Goal: Check status: Check status

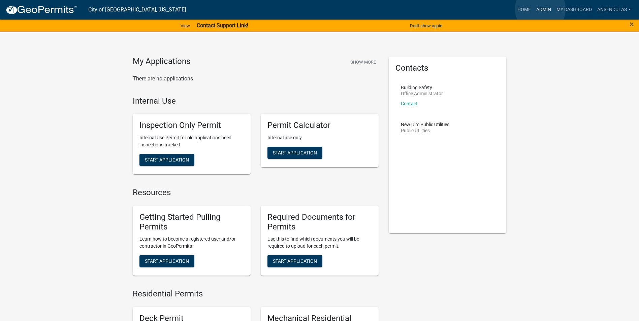
click at [540, 9] on link "Admin" at bounding box center [543, 9] width 20 height 13
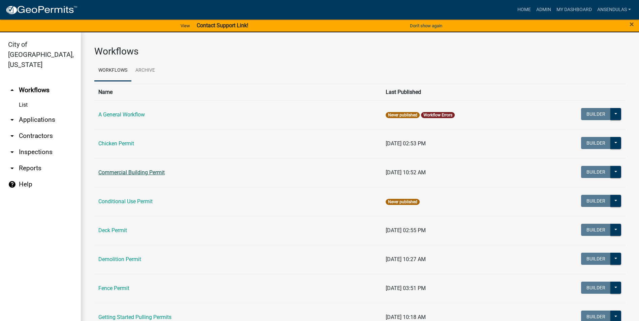
click at [135, 174] on link "Commercial Building Permit" at bounding box center [131, 172] width 66 height 6
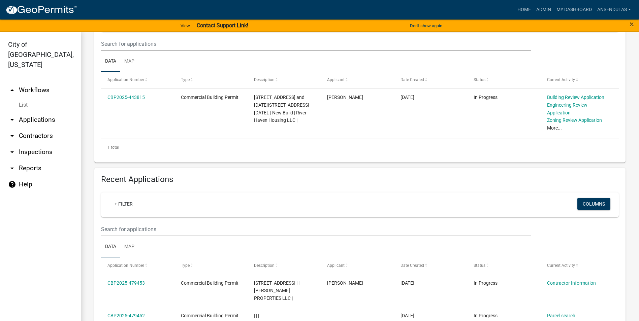
scroll to position [67, 0]
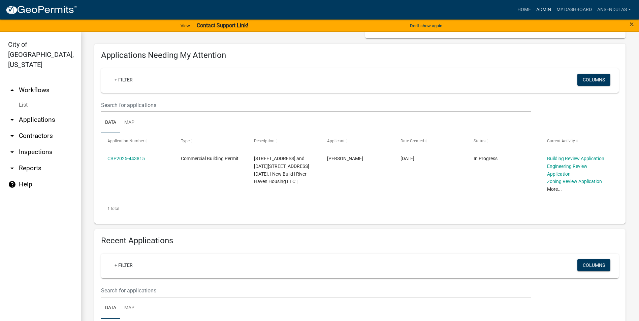
click at [539, 9] on link "Admin" at bounding box center [543, 9] width 20 height 13
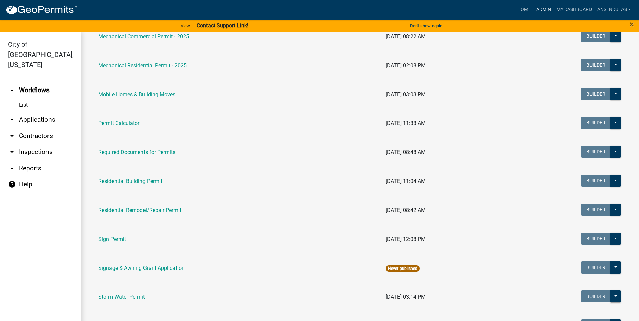
scroll to position [404, 0]
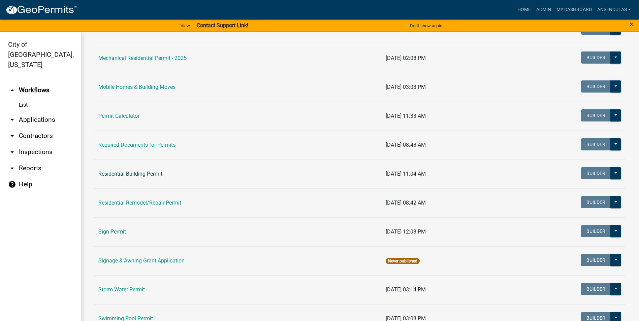
click at [131, 173] on link "Residential Building Permit" at bounding box center [130, 174] width 64 height 6
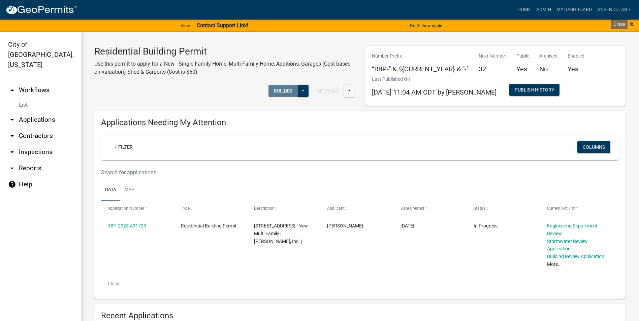
click at [631, 24] on span "×" at bounding box center [631, 24] width 4 height 9
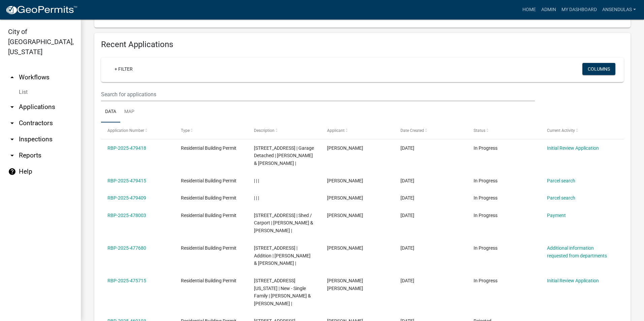
scroll to position [269, 0]
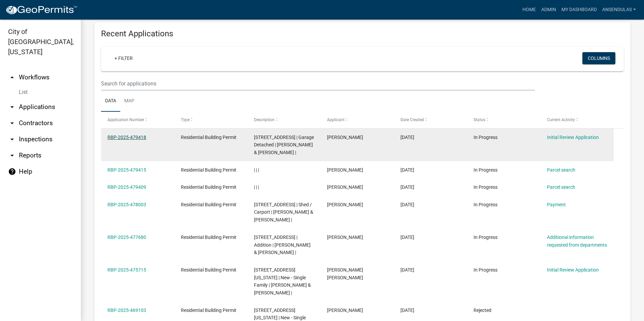
click at [131, 136] on link "RBP-2025-479418" at bounding box center [126, 137] width 39 height 5
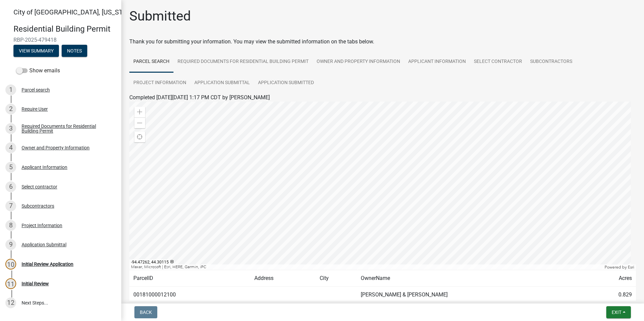
click at [51, 225] on div "Project Information" at bounding box center [42, 225] width 41 height 5
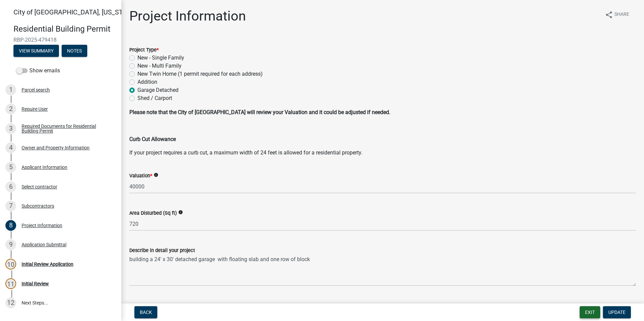
click at [589, 313] on button "Exit" at bounding box center [589, 312] width 21 height 12
